Goal: Information Seeking & Learning: Learn about a topic

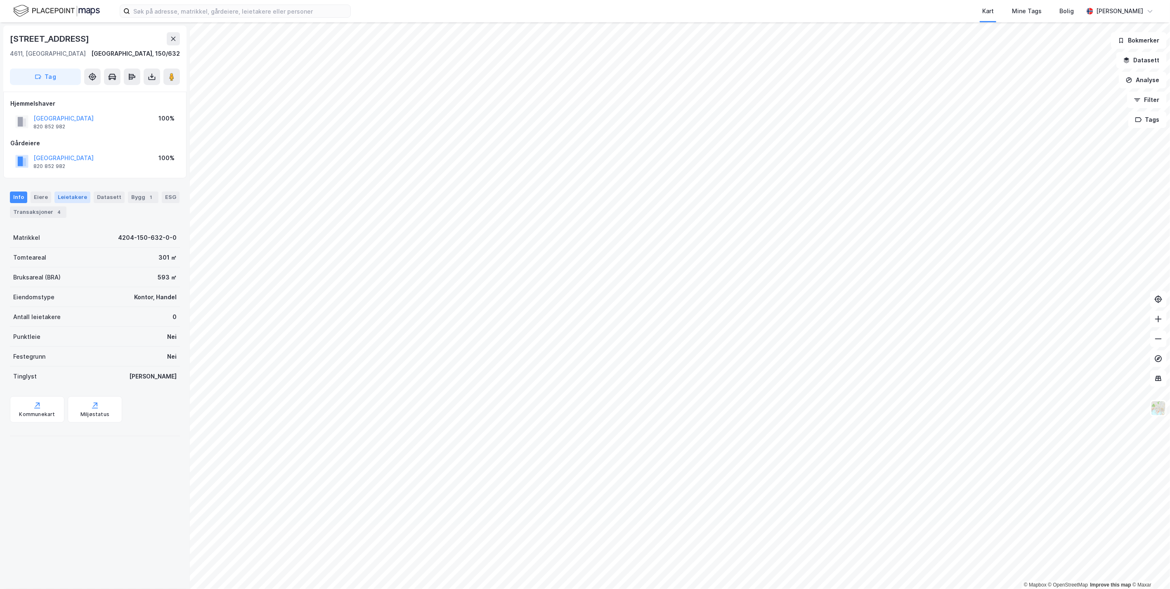
click at [79, 193] on div "Leietakere" at bounding box center [72, 198] width 36 height 12
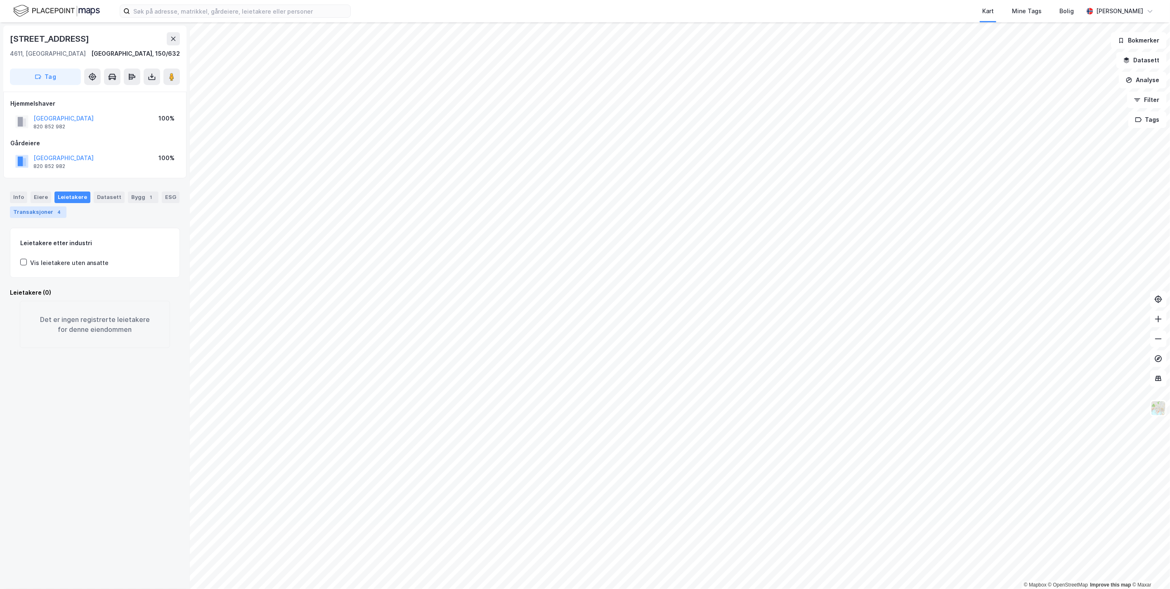
click at [26, 210] on div "Transaksjoner 4" at bounding box center [38, 212] width 57 height 12
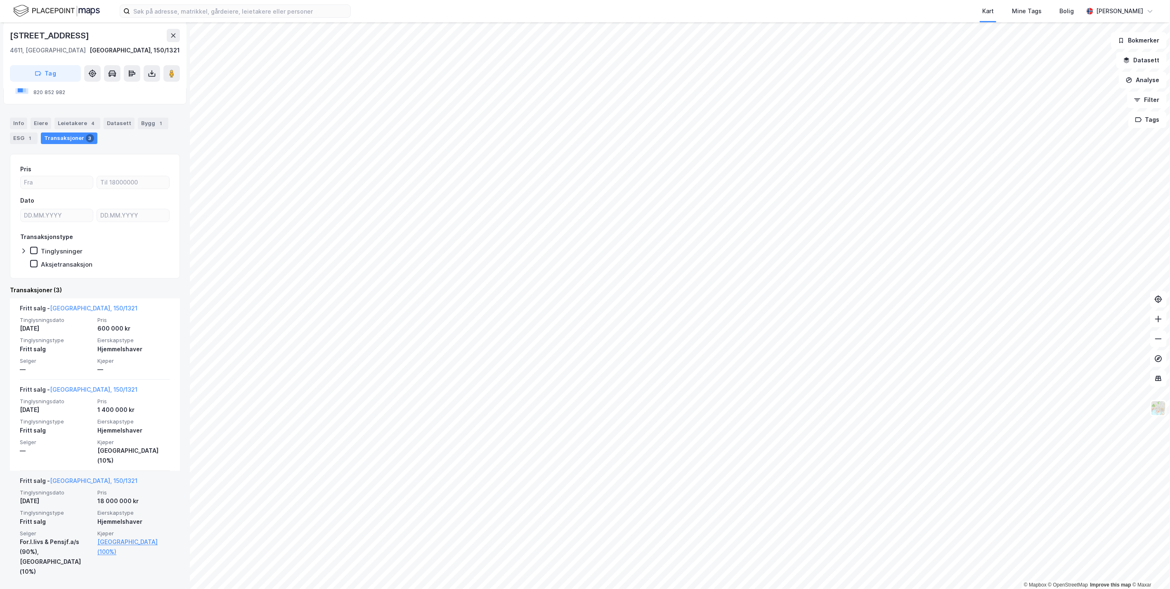
scroll to position [75, 0]
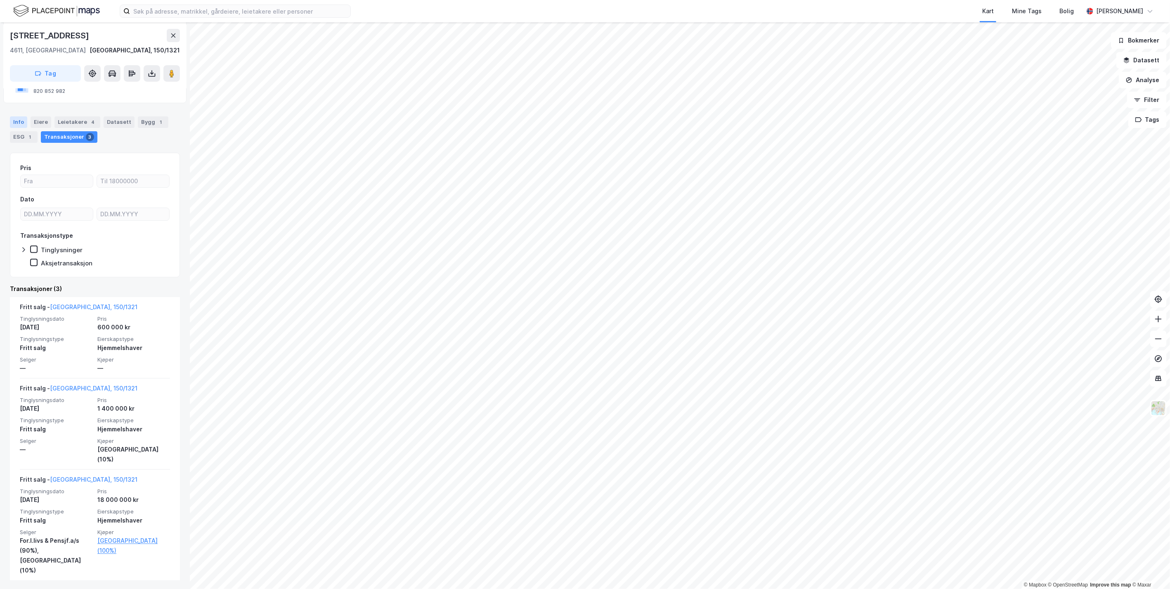
click at [15, 125] on div "Info" at bounding box center [18, 122] width 17 height 12
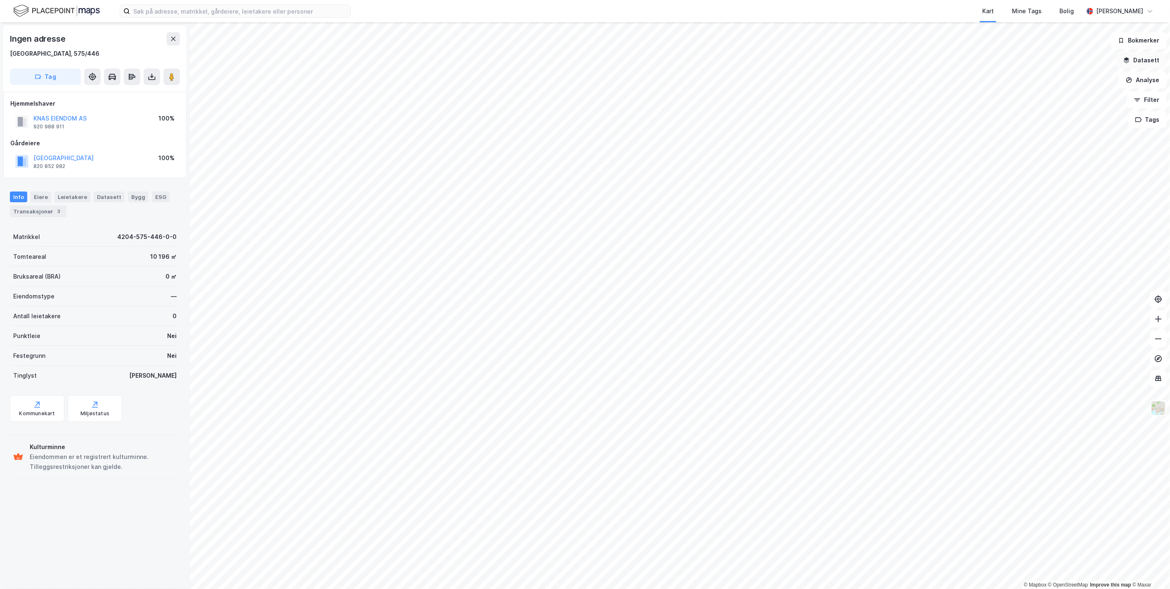
click at [727, 62] on button "Datasett" at bounding box center [1142, 60] width 50 height 17
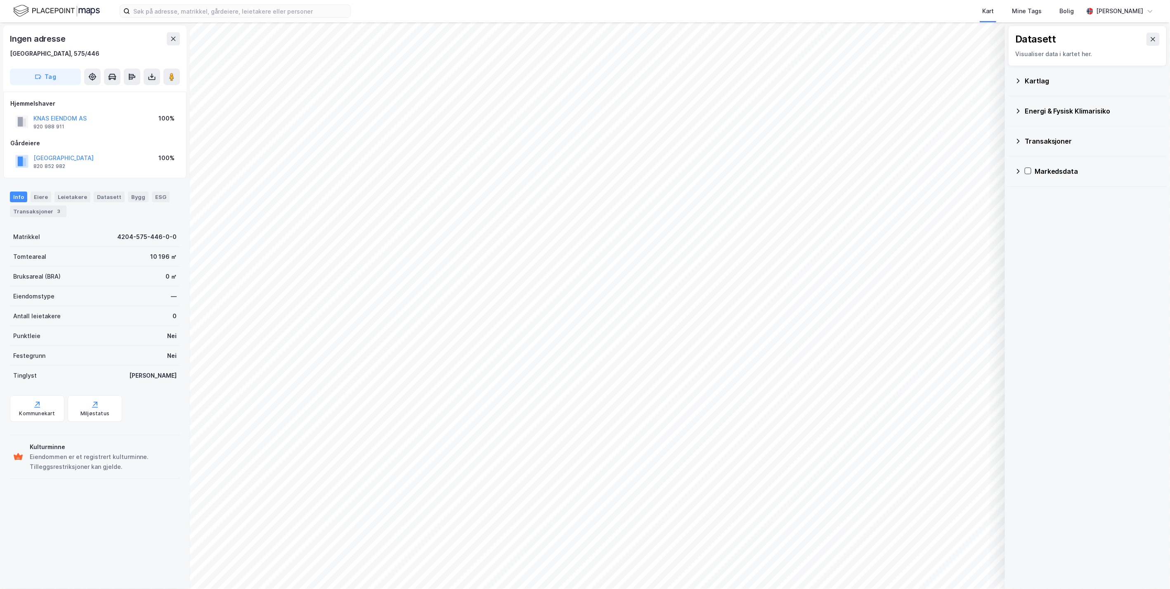
click at [727, 81] on div "Kartlag" at bounding box center [1092, 81] width 135 height 10
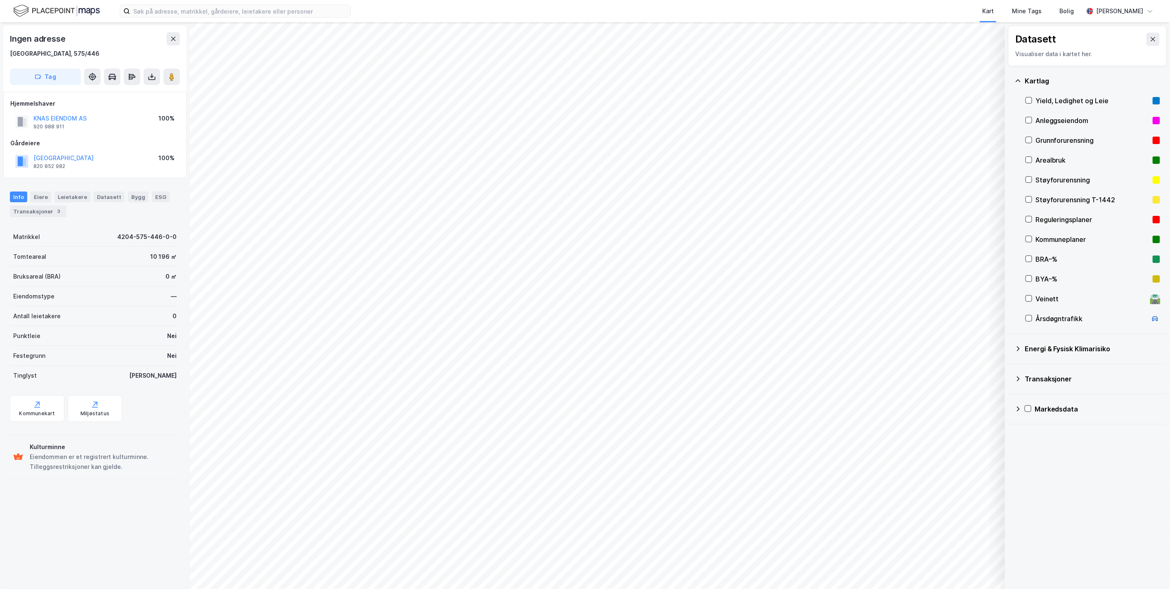
click at [727, 219] on div "Reguleringsplaner" at bounding box center [1093, 220] width 114 height 10
click at [727, 218] on icon at bounding box center [1029, 219] width 6 height 6
click at [727, 240] on icon at bounding box center [1029, 239] width 6 height 6
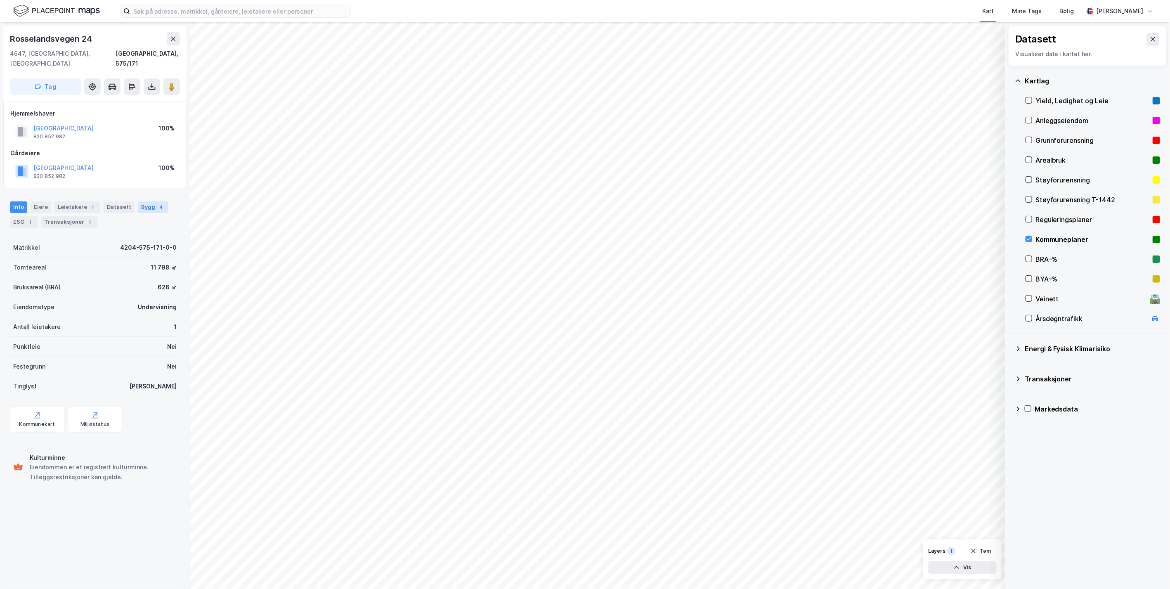
click at [149, 201] on div "Bygg 4" at bounding box center [153, 207] width 31 height 12
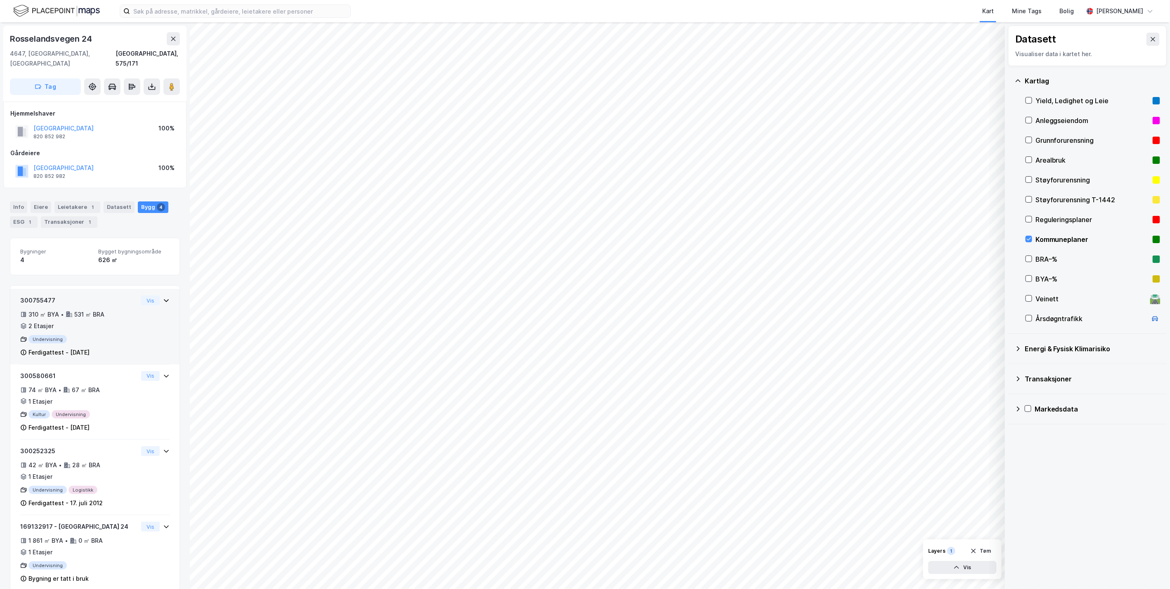
scroll to position [4, 0]
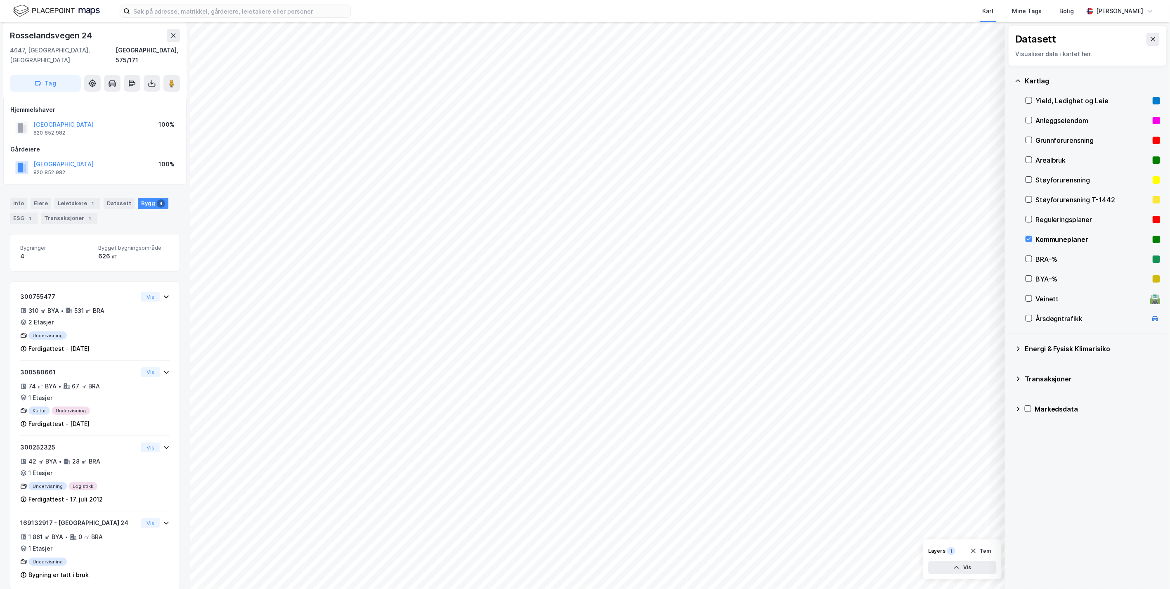
drag, startPoint x: 1147, startPoint y: 41, endPoint x: 1147, endPoint y: 54, distance: 12.8
click at [727, 41] on icon at bounding box center [1153, 39] width 7 height 7
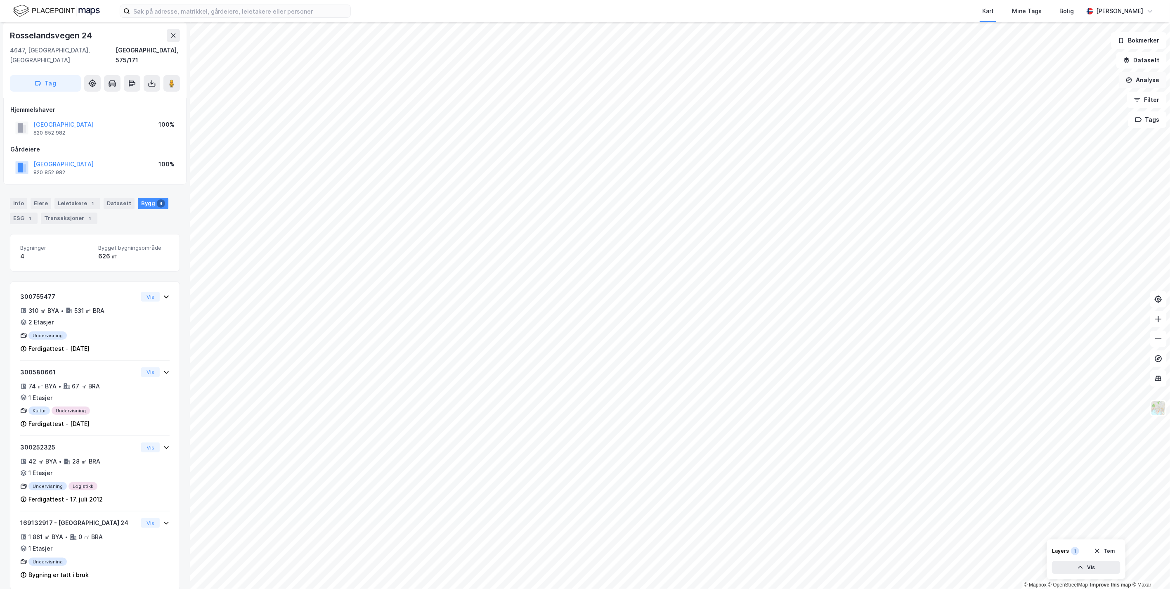
click at [727, 84] on button "Analyse" at bounding box center [1143, 80] width 48 height 17
click at [727, 97] on div "Tegn område" at bounding box center [1071, 97] width 72 height 7
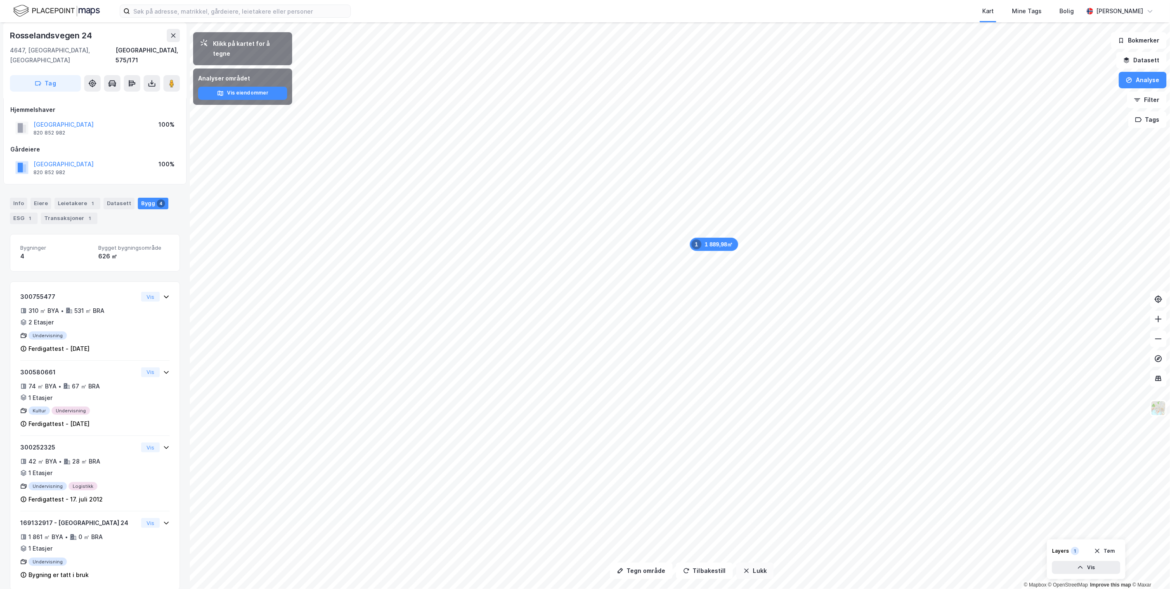
click at [727, 570] on icon "button" at bounding box center [746, 571] width 7 height 7
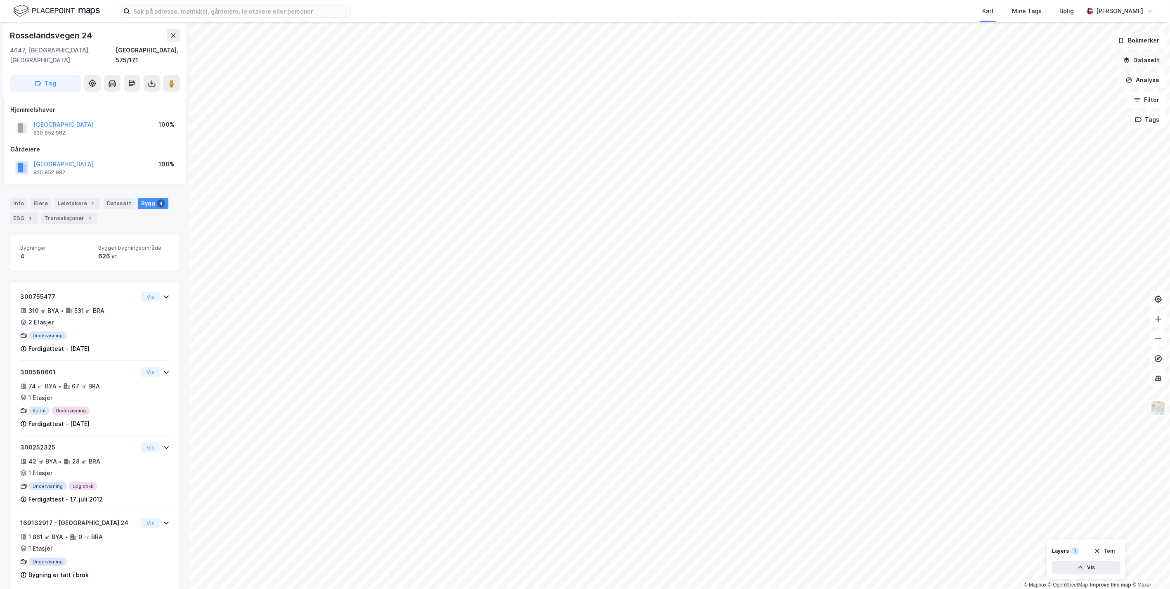
drag, startPoint x: 1138, startPoint y: 55, endPoint x: 1139, endPoint y: 68, distance: 12.8
click at [727, 55] on button "Datasett" at bounding box center [1142, 60] width 50 height 17
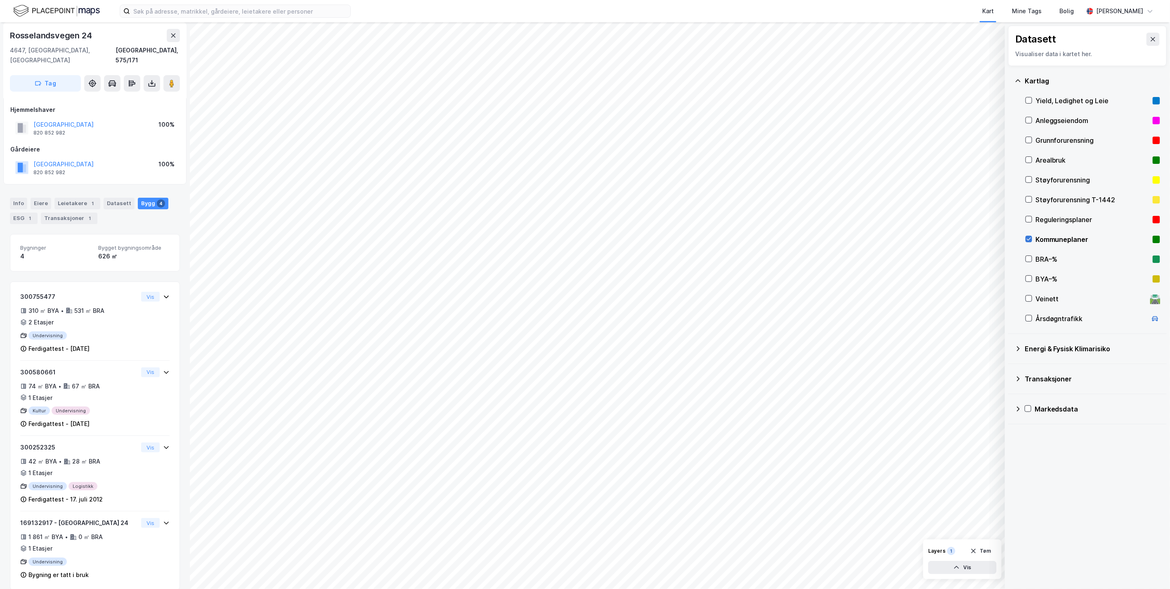
click at [727, 236] on icon at bounding box center [1029, 239] width 6 height 6
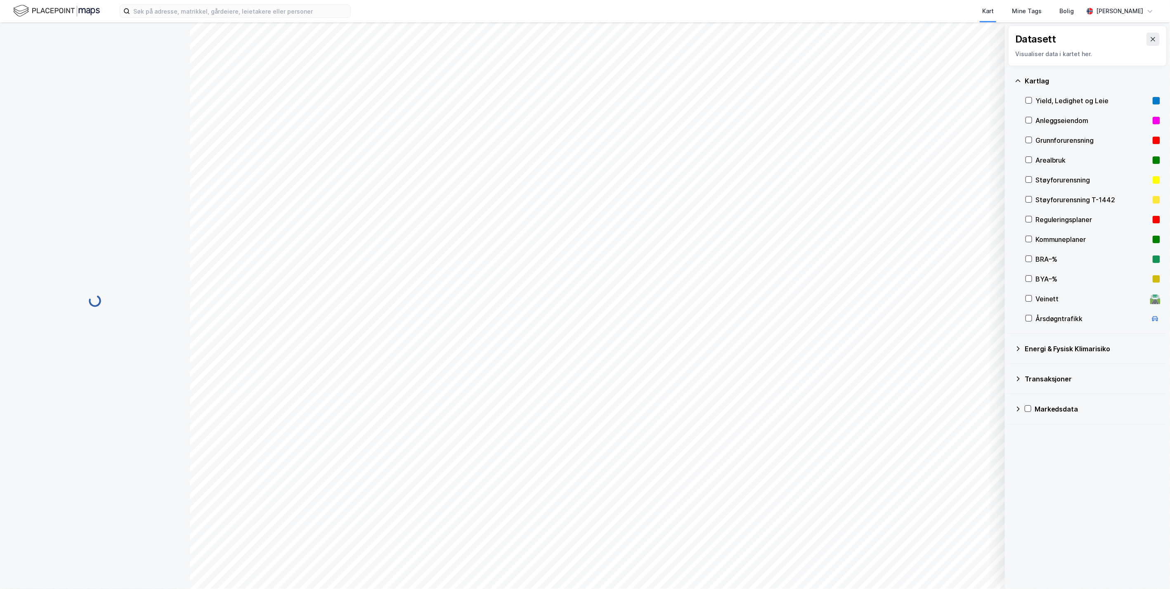
scroll to position [4, 0]
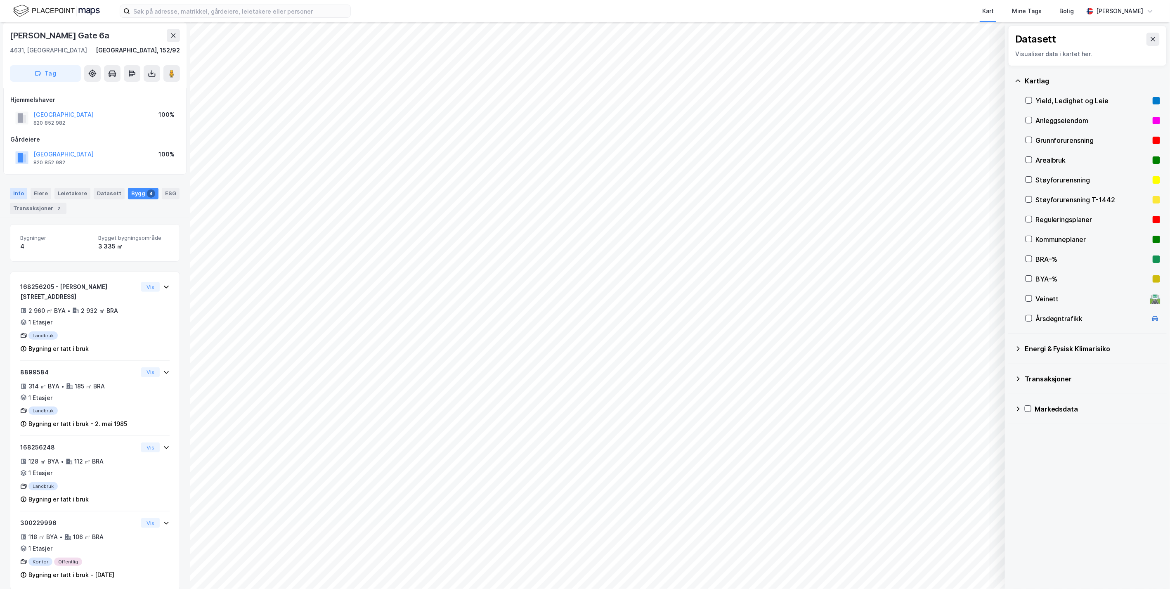
click at [22, 192] on div "Info" at bounding box center [18, 194] width 17 height 12
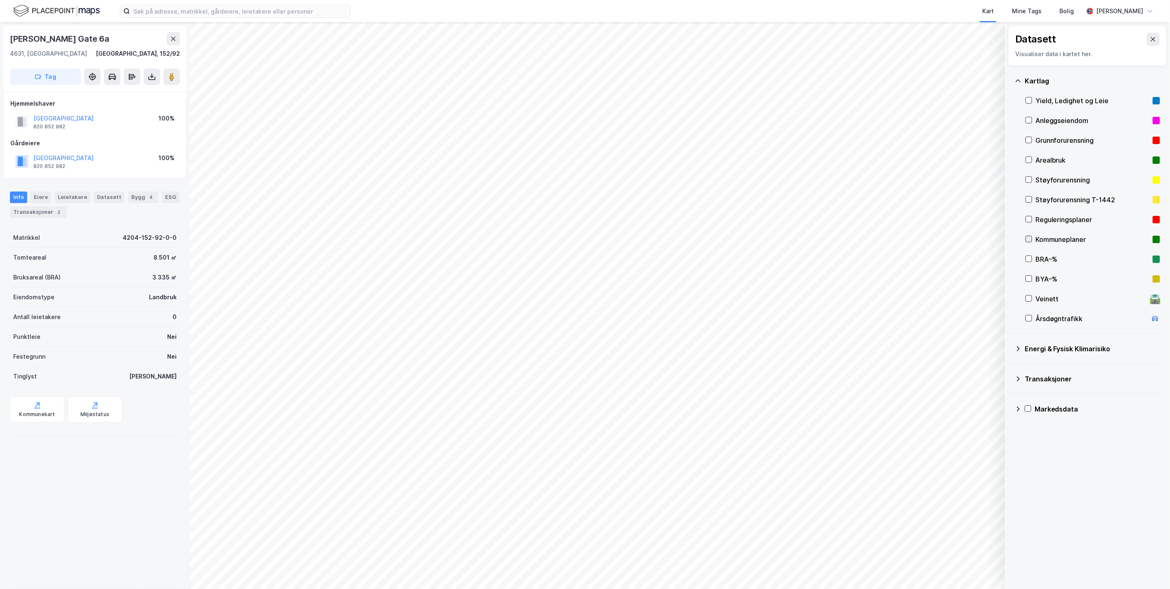
click at [727, 238] on icon at bounding box center [1029, 239] width 6 height 6
click at [727, 237] on icon at bounding box center [1029, 239] width 6 height 6
click at [727, 219] on icon at bounding box center [1029, 219] width 5 height 3
click at [727, 240] on icon at bounding box center [1029, 239] width 6 height 6
click at [35, 405] on icon at bounding box center [37, 405] width 8 height 8
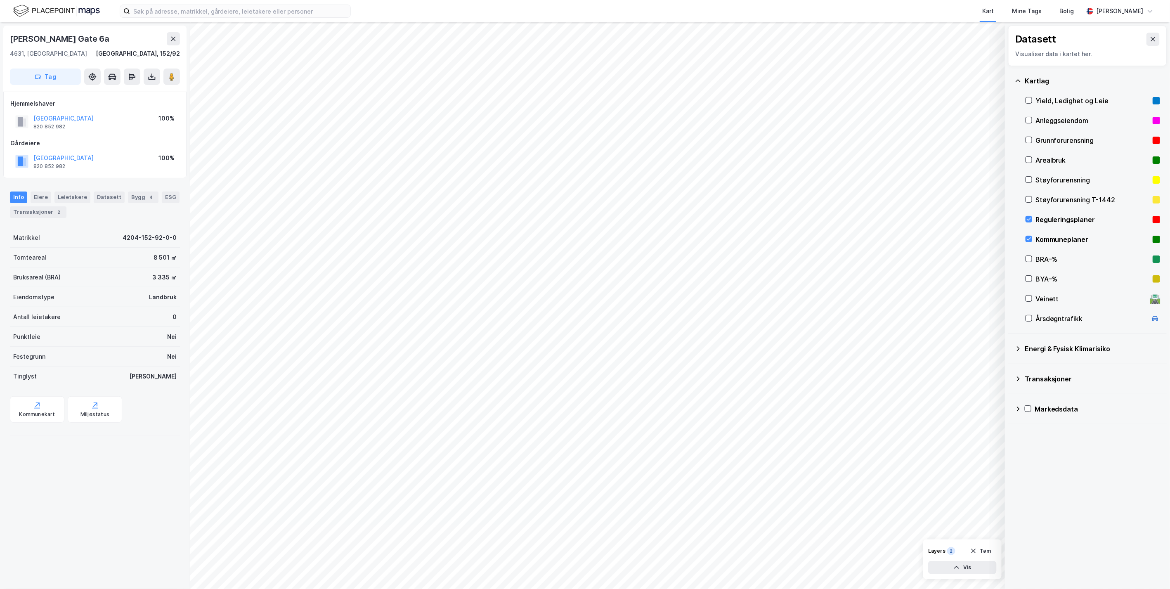
click at [727, 218] on div "Reguleringsplaner" at bounding box center [1093, 220] width 135 height 20
click at [727, 239] on icon at bounding box center [1029, 239] width 6 height 6
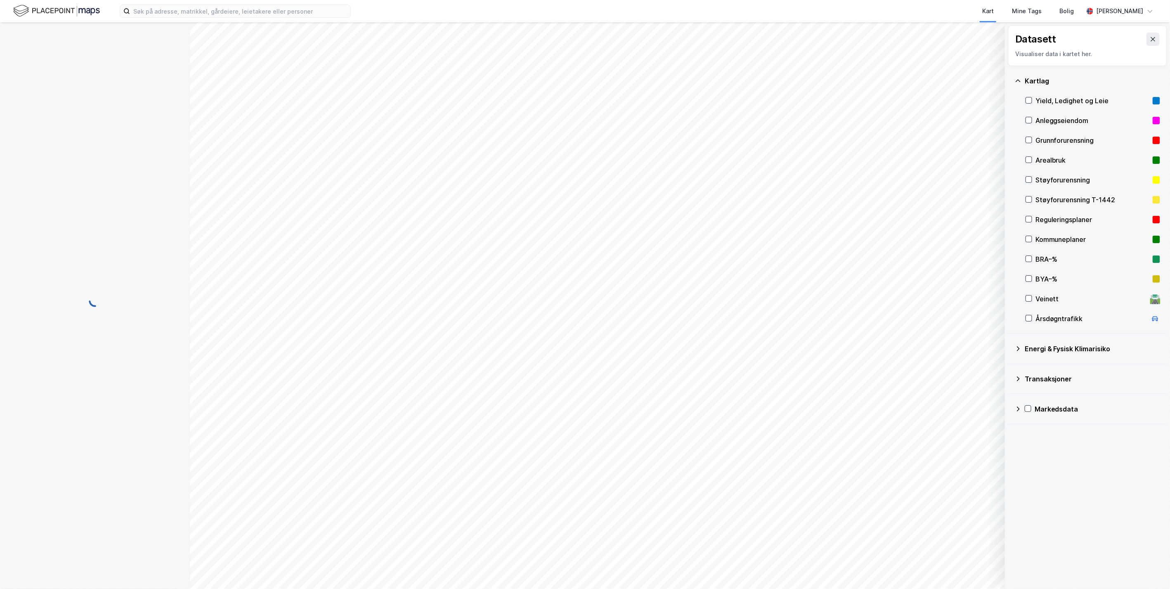
scroll to position [4, 0]
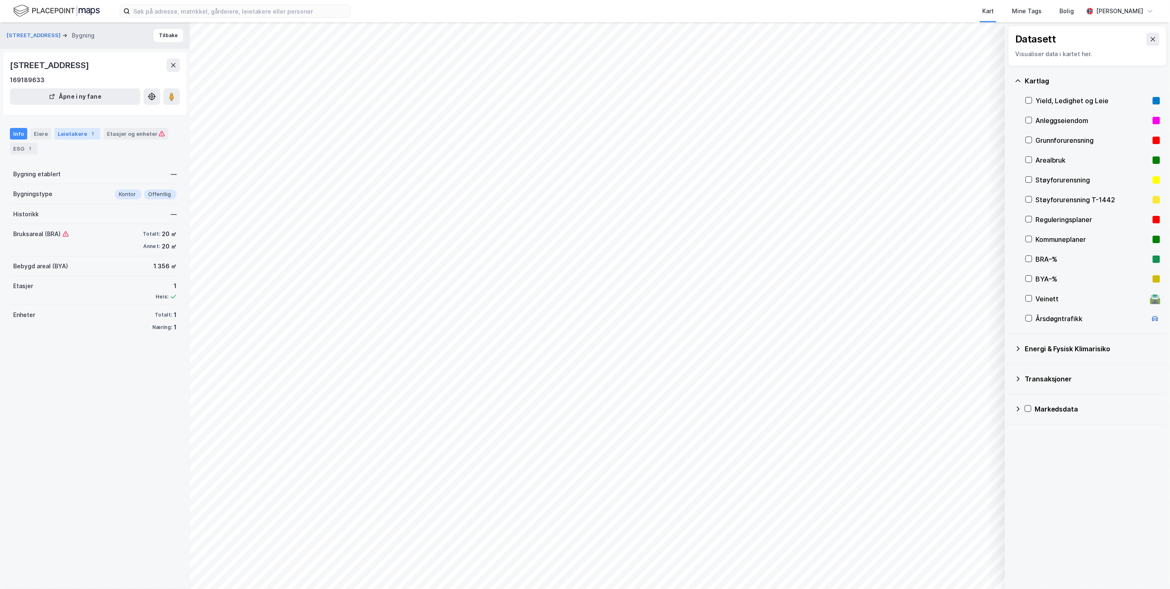
click at [79, 131] on div "Leietakere 1" at bounding box center [77, 134] width 46 height 12
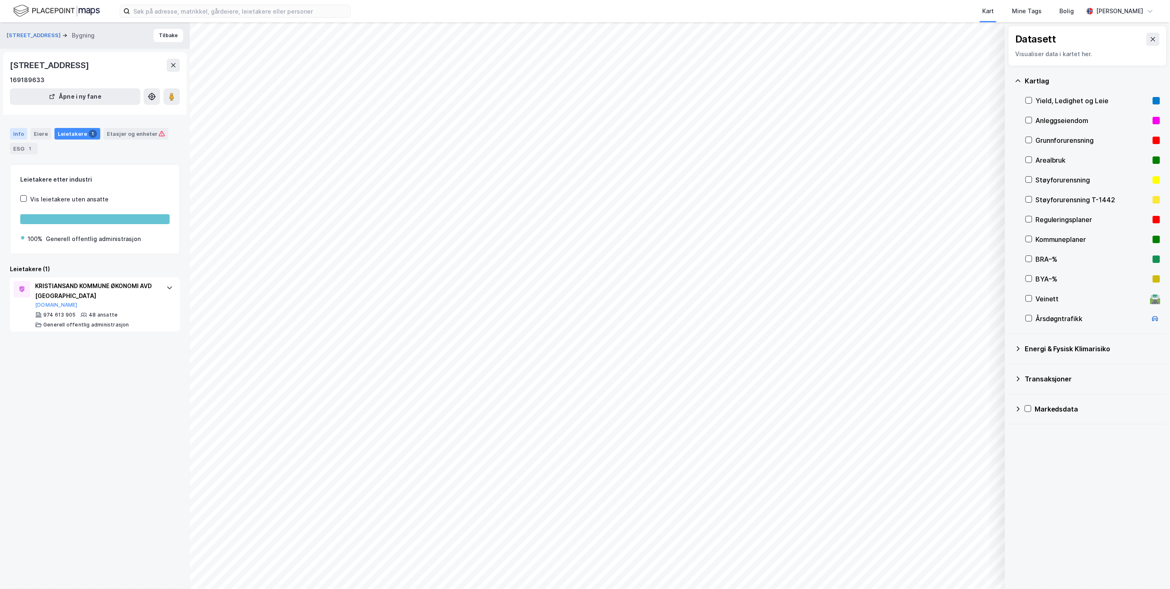
click at [19, 134] on div "Info" at bounding box center [18, 134] width 17 height 12
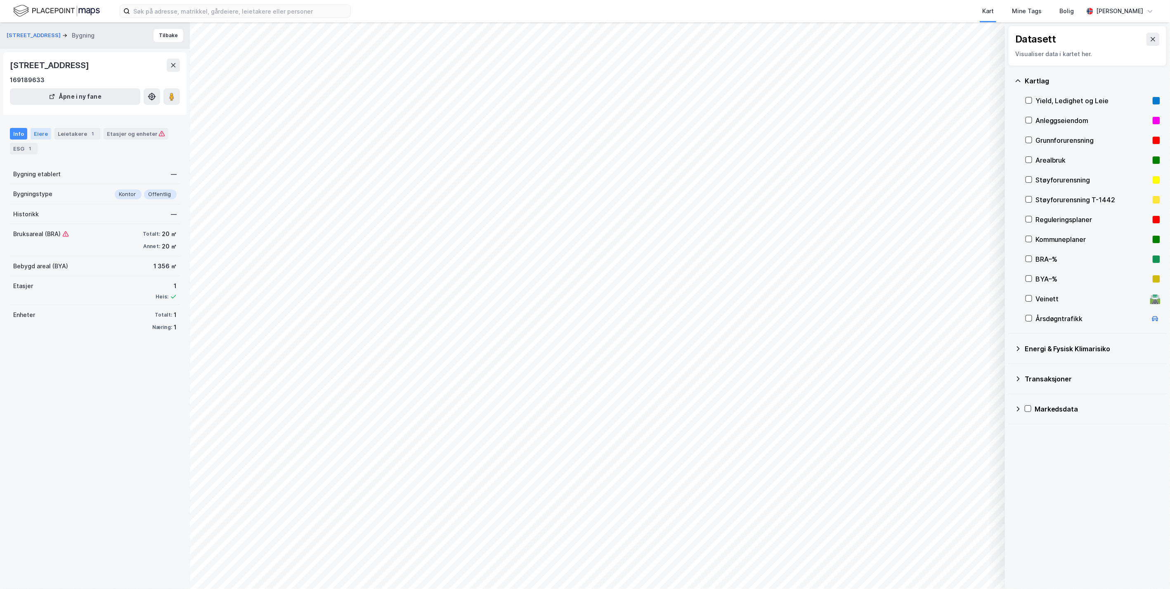
click at [35, 134] on div "Eiere" at bounding box center [41, 134] width 21 height 12
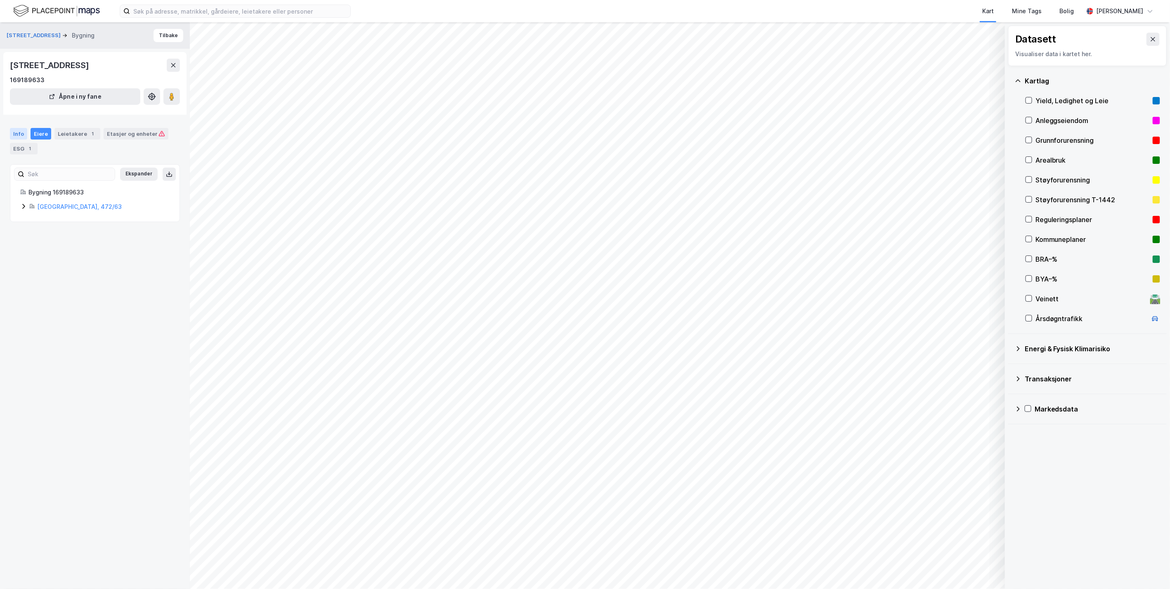
click at [19, 135] on div "Info" at bounding box center [18, 134] width 17 height 12
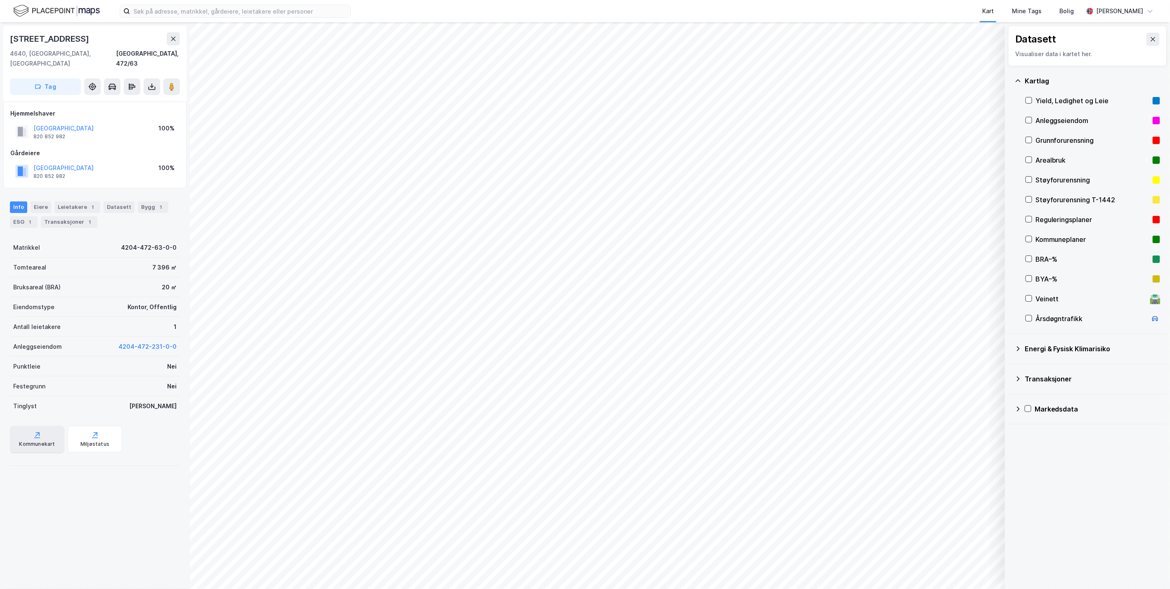
click at [42, 426] on div "Kommunekart" at bounding box center [37, 439] width 54 height 26
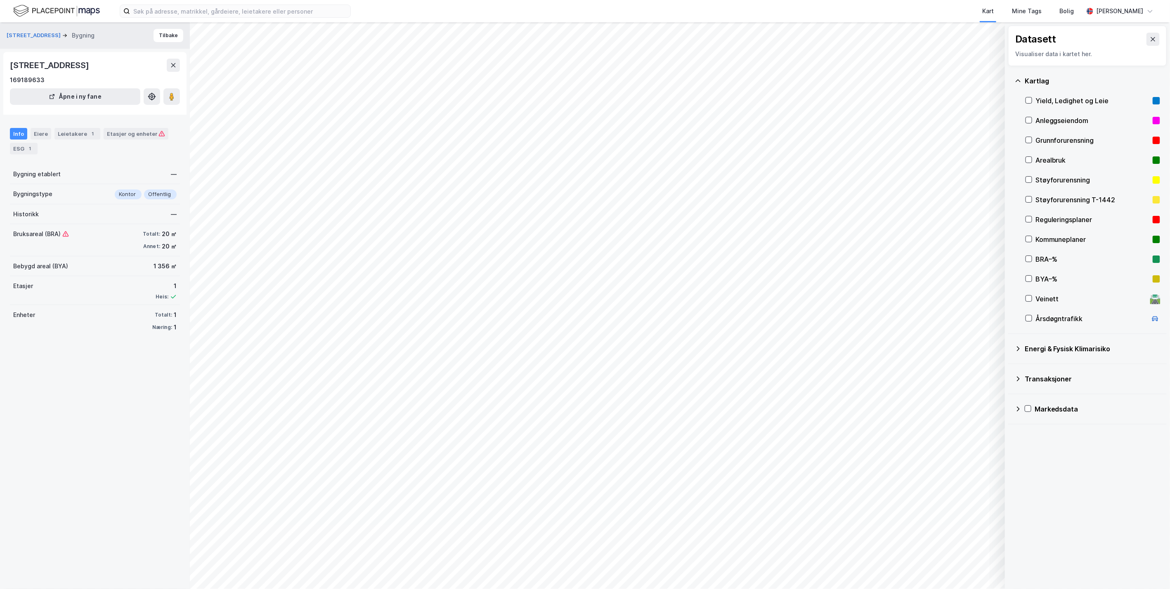
click at [14, 133] on div "Info" at bounding box center [18, 134] width 17 height 12
click at [171, 65] on icon at bounding box center [173, 65] width 7 height 7
click at [71, 137] on div "Leietakere 1" at bounding box center [77, 134] width 46 height 12
